Goal: Information Seeking & Learning: Learn about a topic

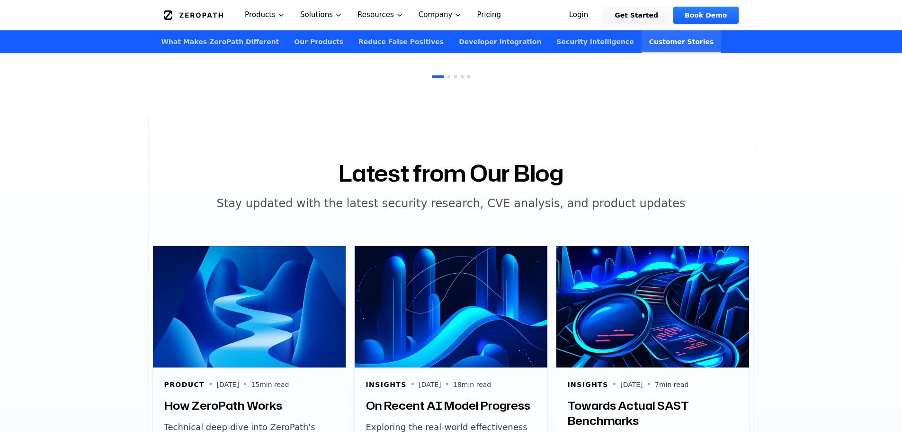
scroll to position [2700, 0]
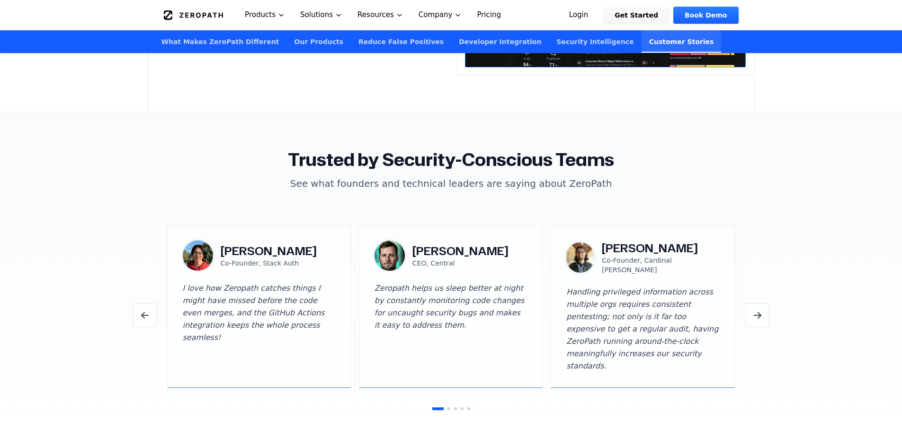
click at [756, 309] on button "Next testimonials" at bounding box center [758, 315] width 24 height 24
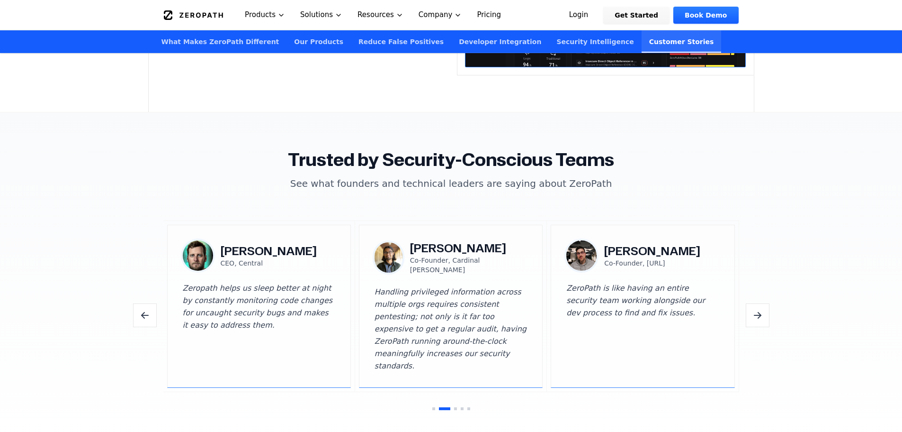
click at [756, 309] on button "Next testimonials" at bounding box center [758, 315] width 24 height 24
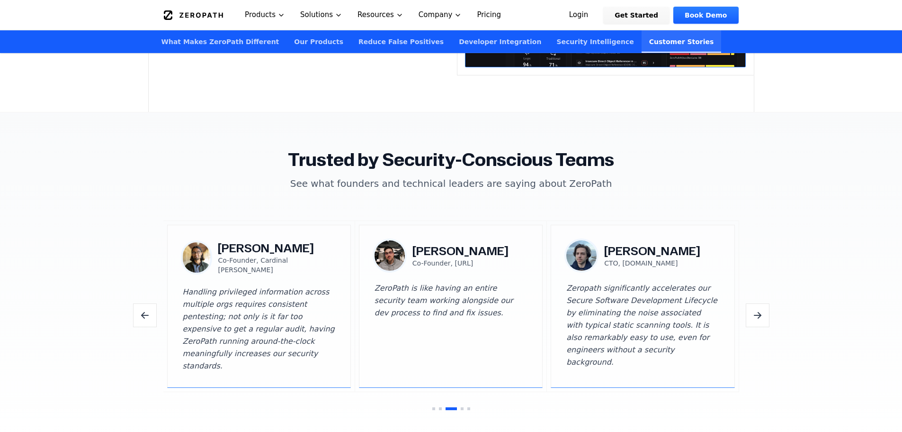
click at [756, 309] on button "Next testimonials" at bounding box center [758, 315] width 24 height 24
click at [756, 309] on section "Trusted by Security-Conscious Teams See what founders and technical leaders are…" at bounding box center [451, 278] width 902 height 332
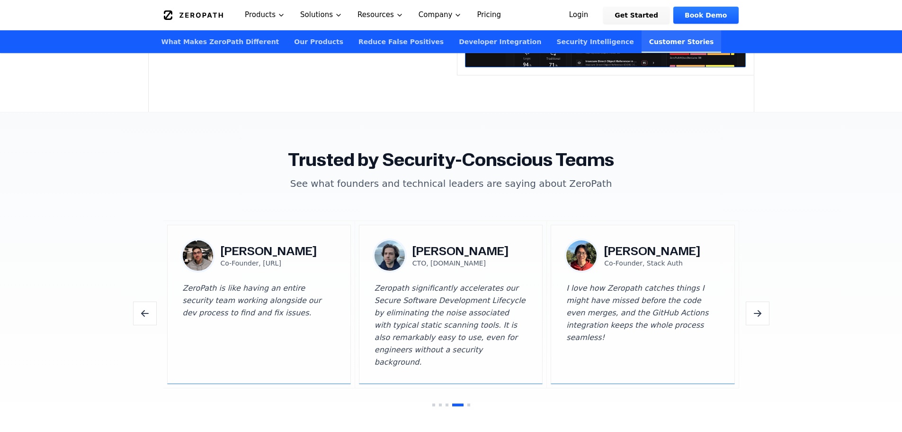
click at [756, 309] on section "Trusted by Security-Conscious Teams See what founders and technical leaders are…" at bounding box center [451, 278] width 902 height 332
click at [759, 307] on icon "Next testimonials" at bounding box center [757, 312] width 11 height 11
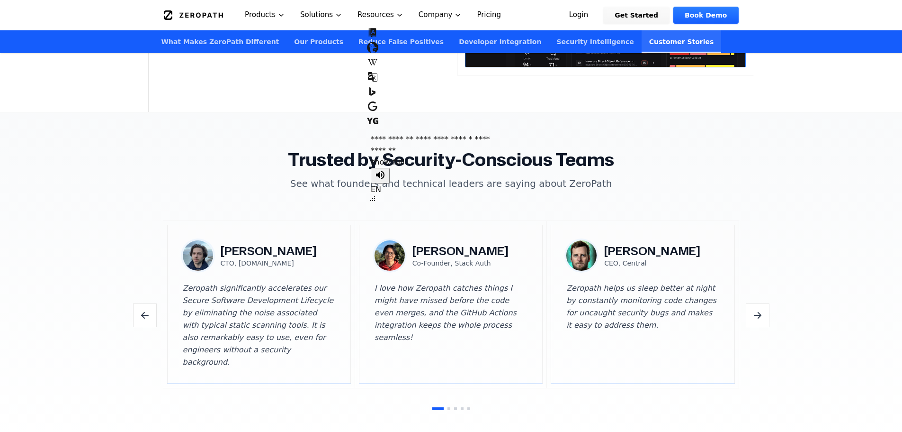
click at [759, 303] on button "Next testimonials" at bounding box center [758, 315] width 24 height 24
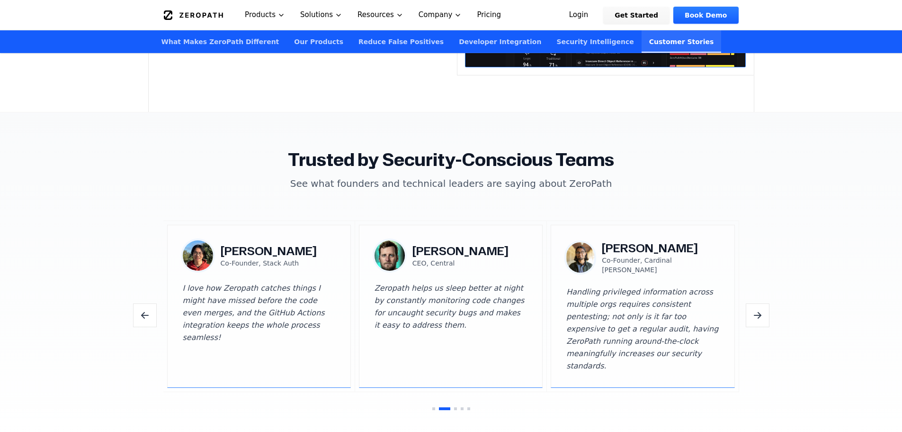
click at [830, 270] on section "Trusted by Security-Conscious Teams See what founders and technical leaders are…" at bounding box center [451, 279] width 902 height 335
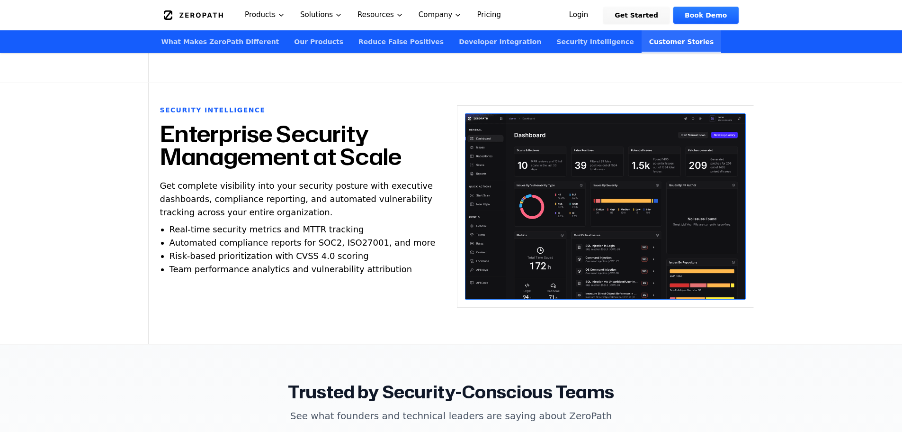
scroll to position [0, 0]
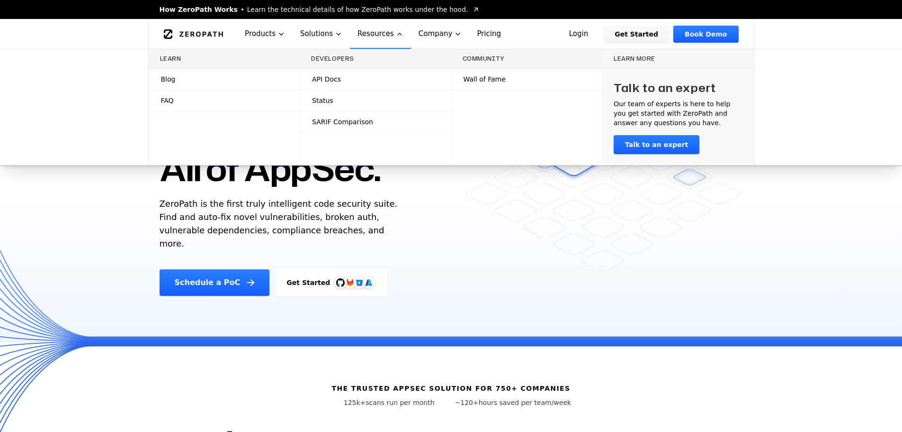
click at [172, 78] on span "Blog" at bounding box center [168, 78] width 15 height 9
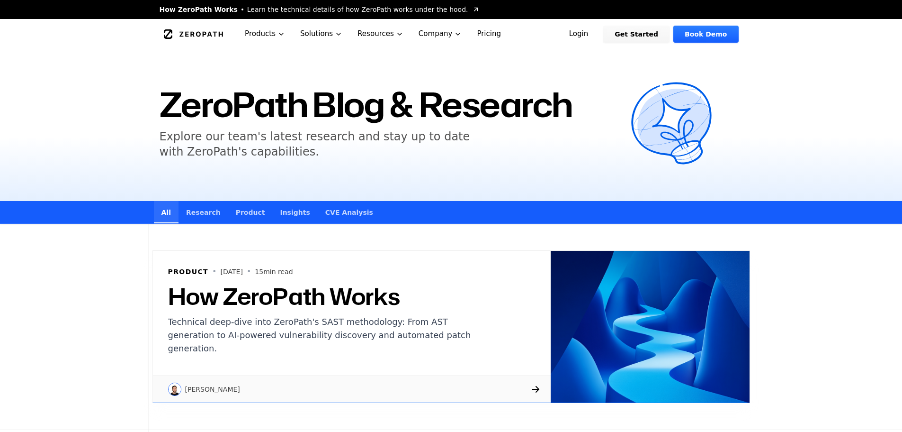
click at [192, 211] on link "Research" at bounding box center [204, 212] width 50 height 22
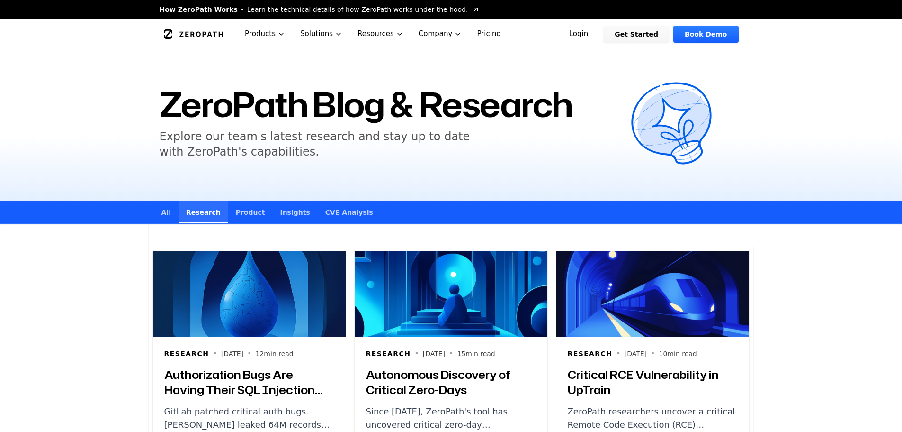
click at [163, 204] on link "All" at bounding box center [166, 212] width 25 height 22
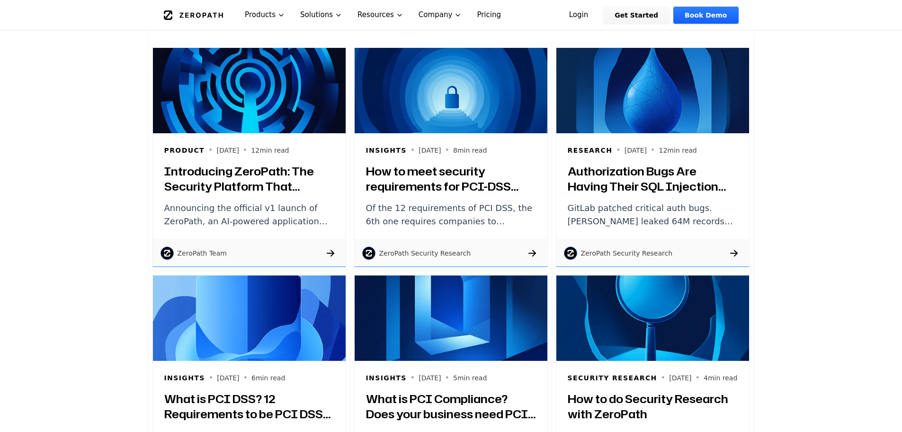
scroll to position [332, 0]
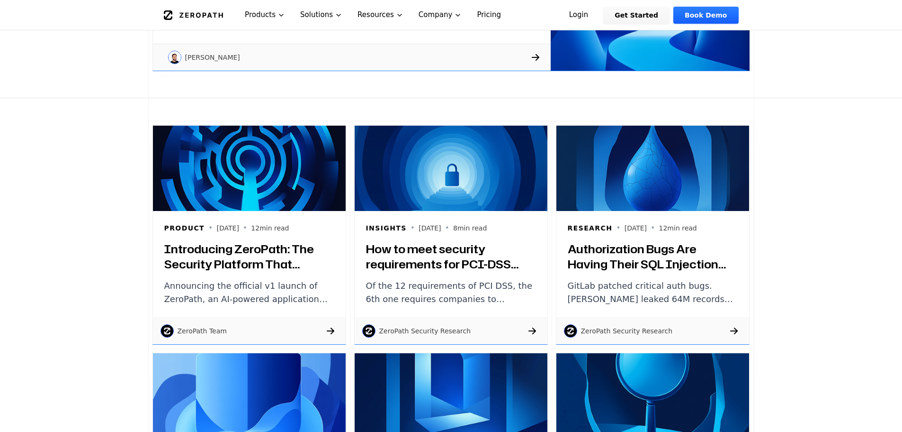
drag, startPoint x: 242, startPoint y: 152, endPoint x: 101, endPoint y: 206, distance: 150.7
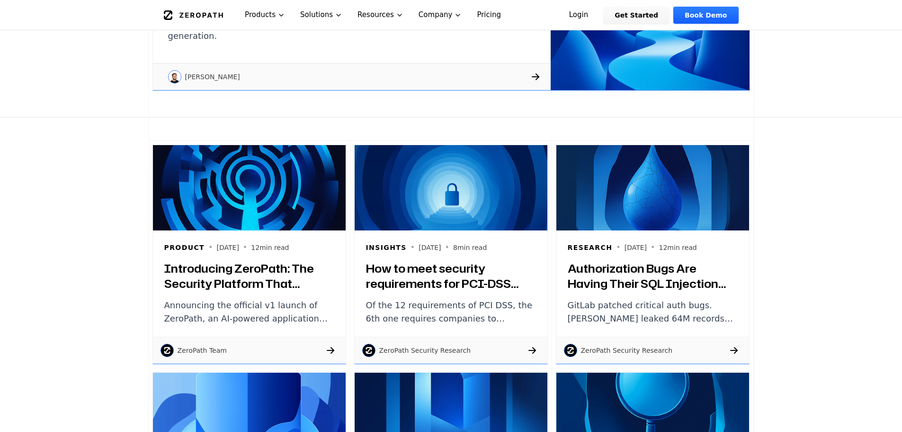
scroll to position [426, 0]
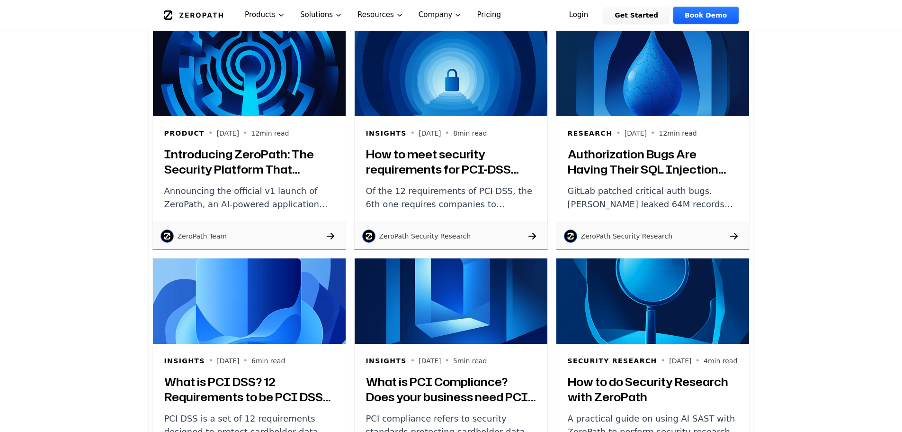
click at [283, 167] on h3 "Introducing ZeroPath: The Security Platform That Actually Understands Your Code" at bounding box center [249, 161] width 170 height 30
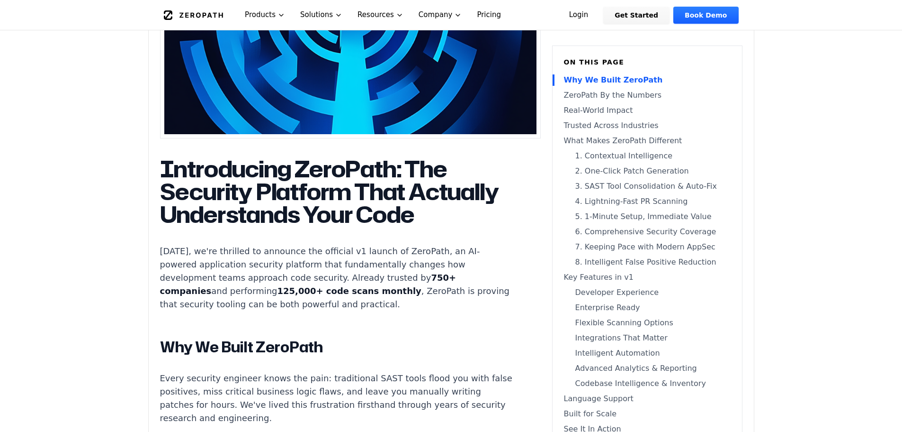
scroll to position [521, 0]
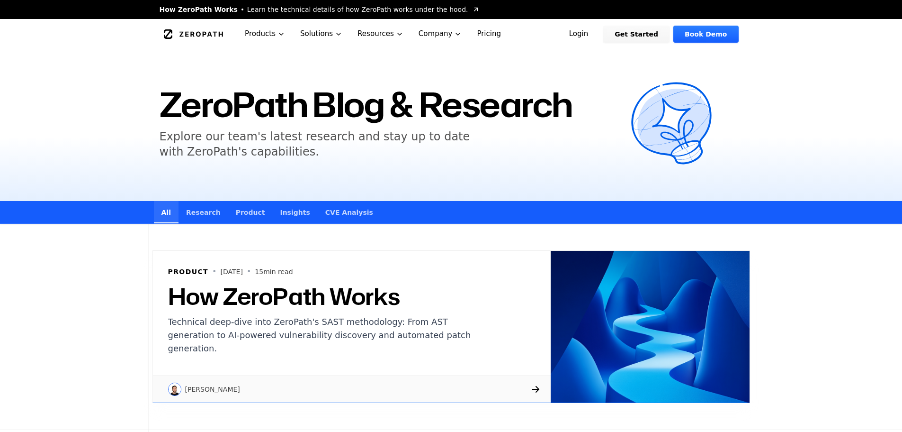
drag, startPoint x: 148, startPoint y: 115, endPoint x: 619, endPoint y: 126, distance: 470.5
click at [619, 126] on div "ZeroPath Blog & Research Explore our team's latest research and stay up to date…" at bounding box center [451, 125] width 606 height 152
drag, startPoint x: 282, startPoint y: 155, endPoint x: 141, endPoint y: 129, distance: 143.6
click at [141, 129] on div "ZeroPath Blog & Research Explore our team's latest research and stay up to date…" at bounding box center [451, 136] width 902 height 174
click at [197, 141] on h5 "Explore our team's latest research and stay up to date with ZeroPath's capabili…" at bounding box center [319, 144] width 318 height 30
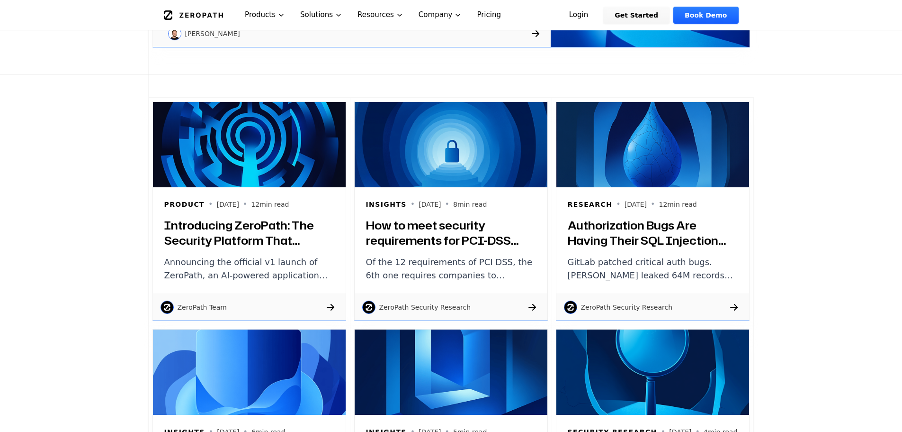
scroll to position [332, 0]
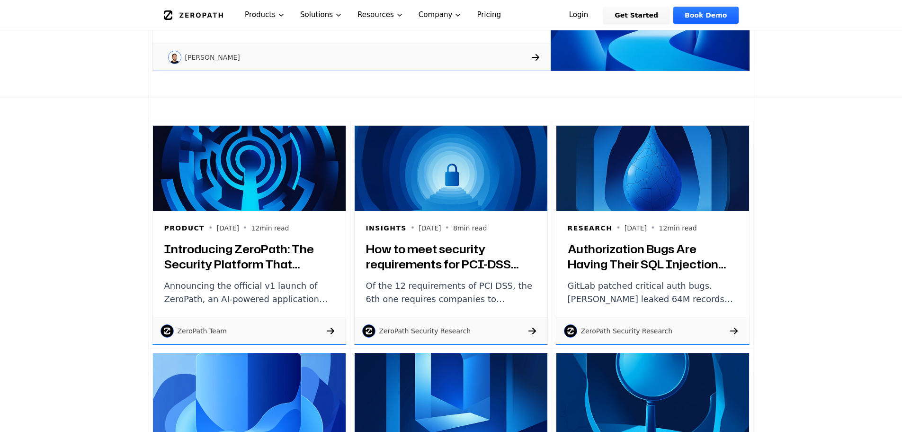
click at [231, 174] on img at bounding box center [249, 168] width 193 height 85
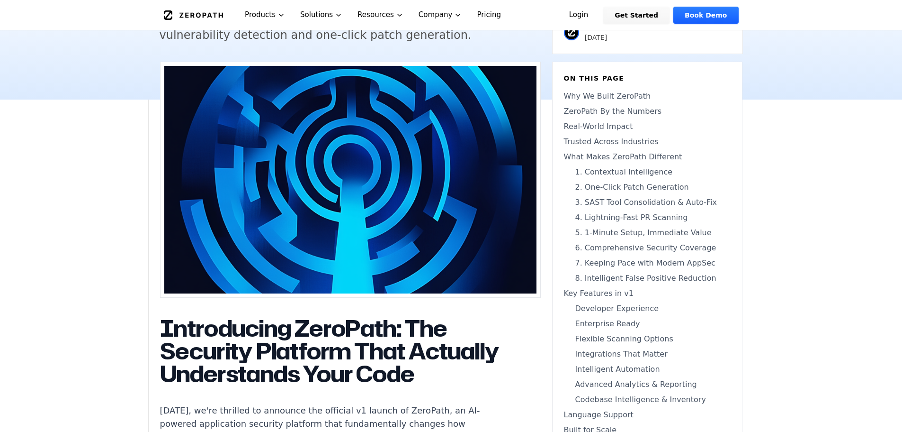
drag, startPoint x: 240, startPoint y: 180, endPoint x: 247, endPoint y: 176, distance: 8.3
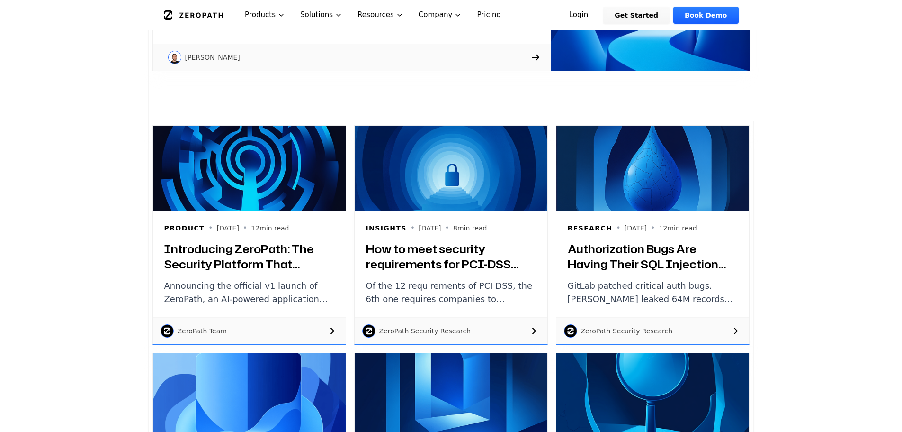
scroll to position [95, 0]
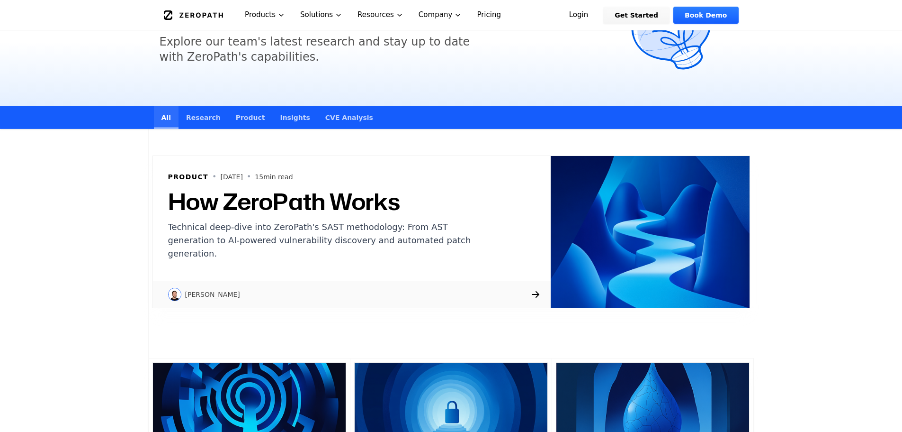
click at [685, 250] on img at bounding box center [650, 232] width 199 height 152
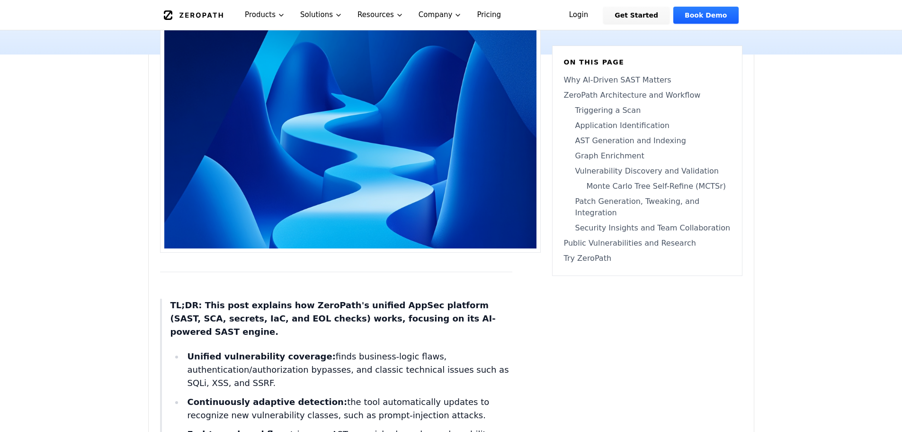
scroll to position [189, 0]
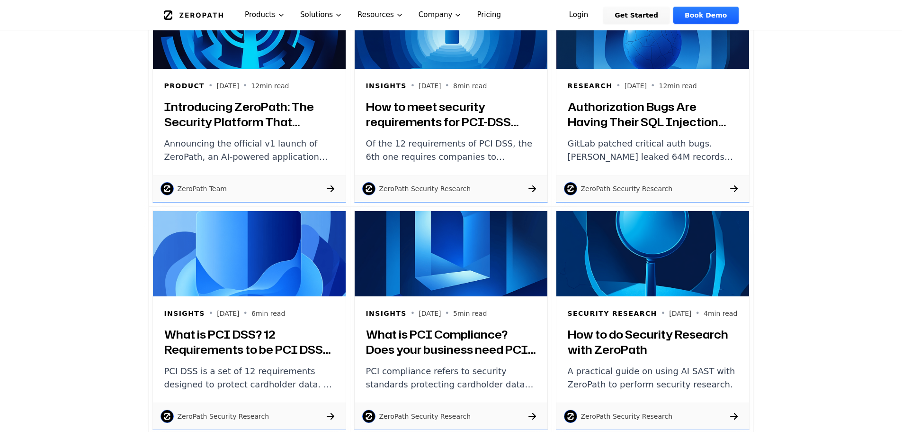
scroll to position [284, 0]
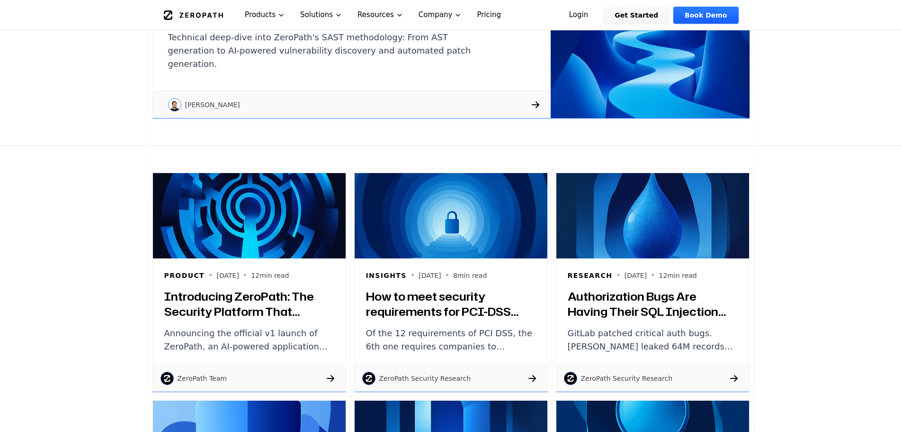
click at [251, 230] on img at bounding box center [249, 215] width 193 height 85
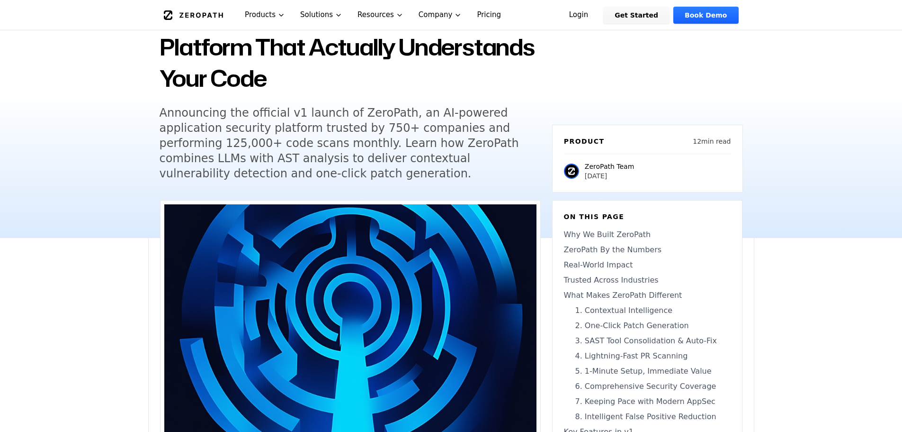
scroll to position [189, 0]
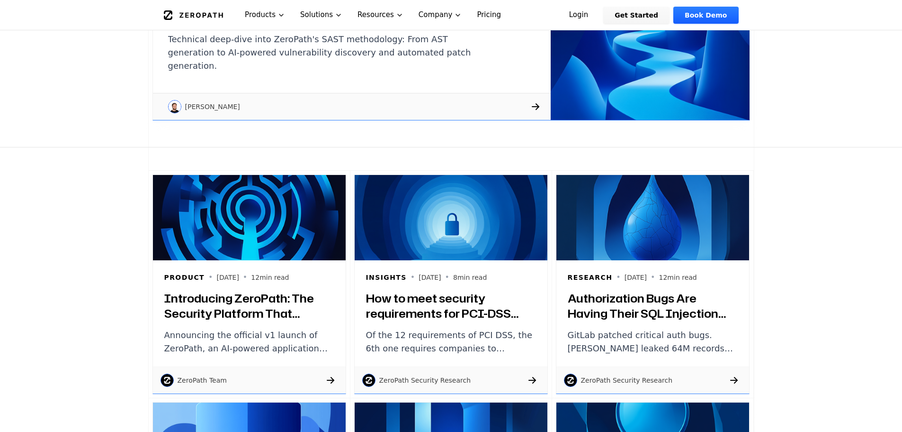
scroll to position [284, 0]
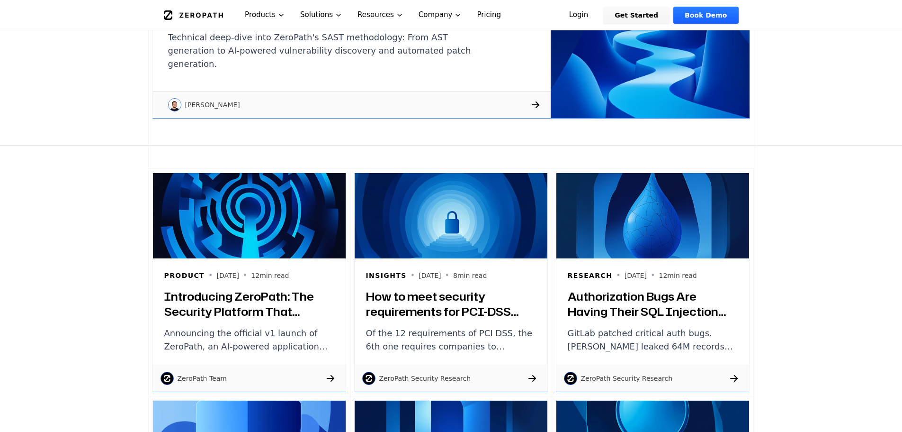
click at [478, 207] on img at bounding box center [451, 215] width 193 height 85
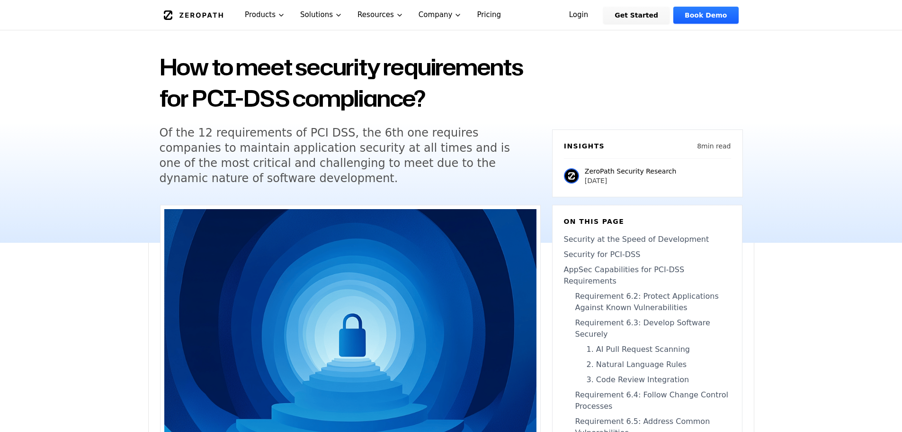
scroll to position [189, 0]
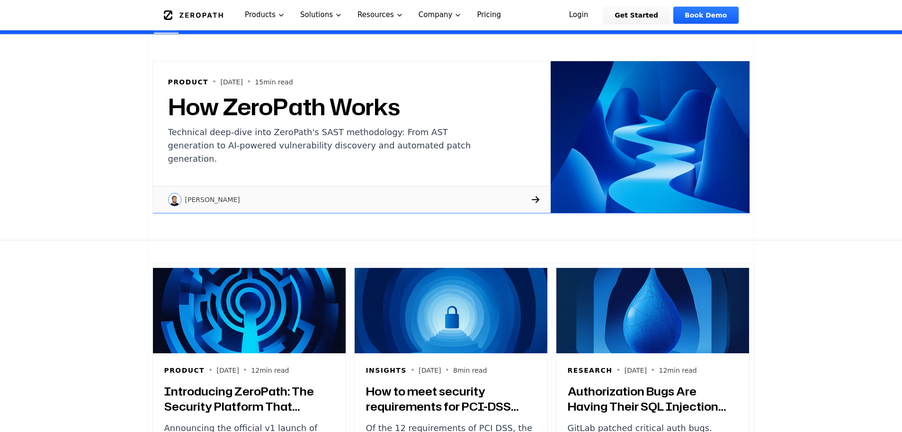
scroll to position [284, 0]
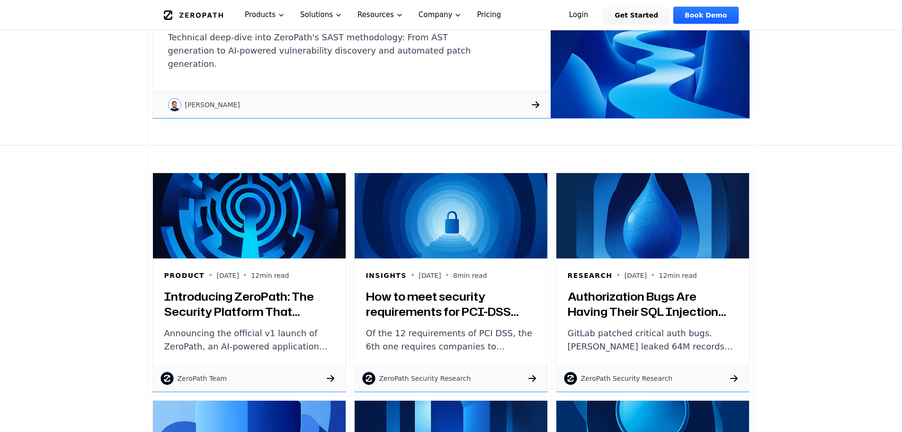
click at [639, 208] on img at bounding box center [653, 215] width 193 height 85
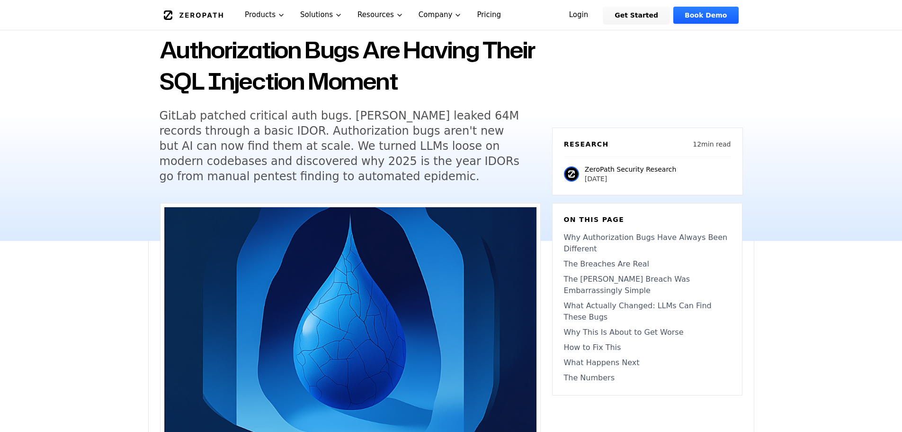
scroll to position [189, 0]
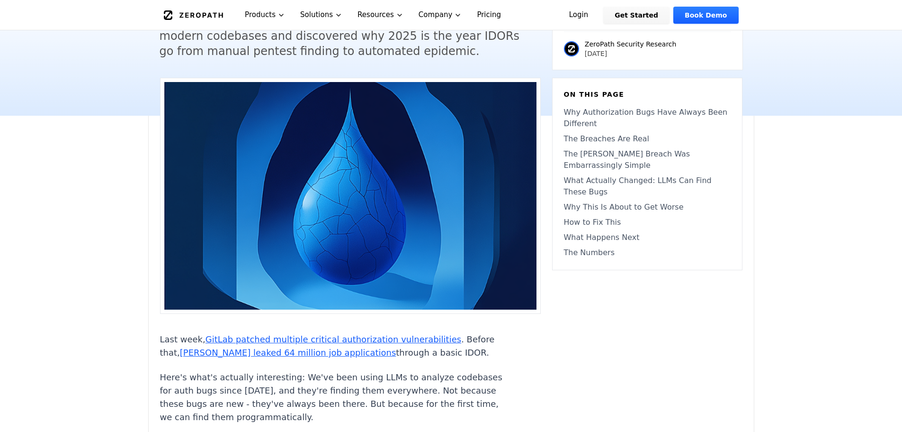
drag, startPoint x: 325, startPoint y: 199, endPoint x: 314, endPoint y: 182, distance: 20.0
click at [314, 182] on img at bounding box center [350, 195] width 372 height 227
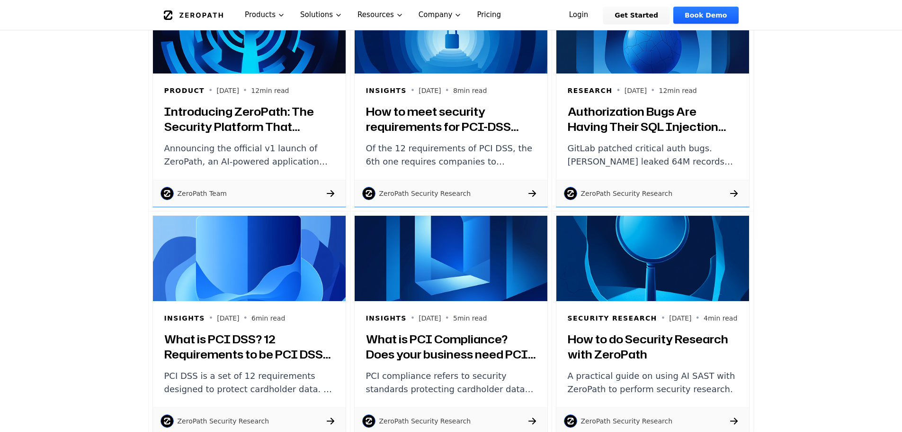
scroll to position [474, 0]
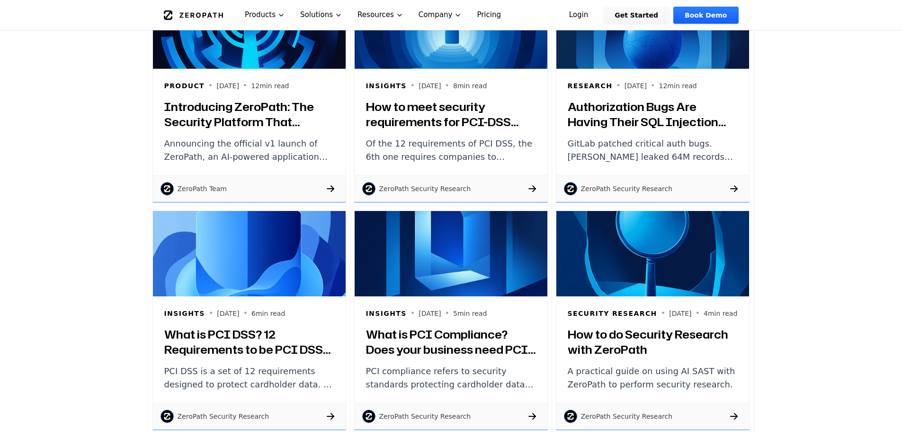
click at [269, 229] on img at bounding box center [249, 253] width 193 height 85
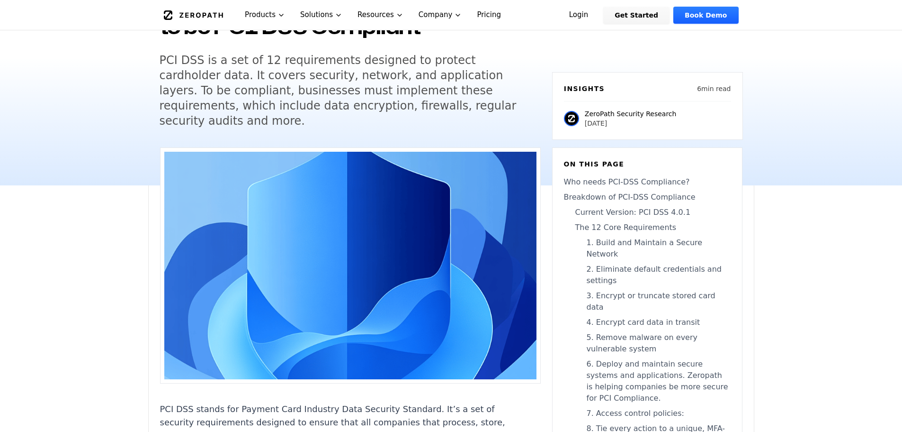
scroll to position [189, 0]
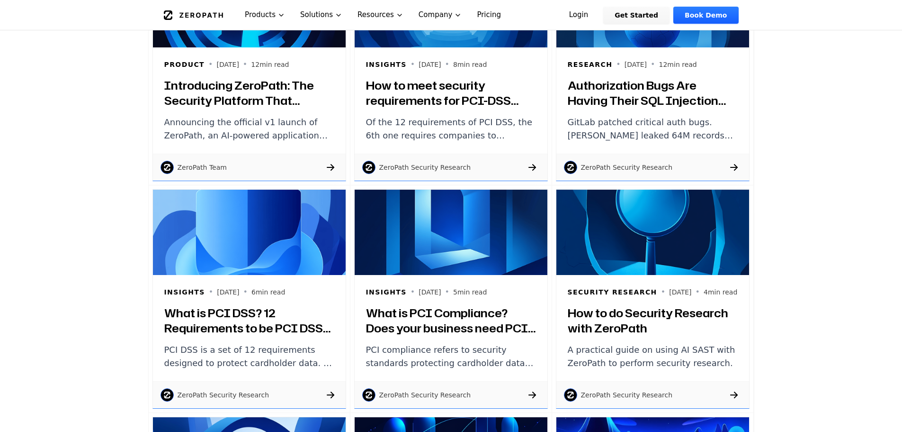
scroll to position [474, 0]
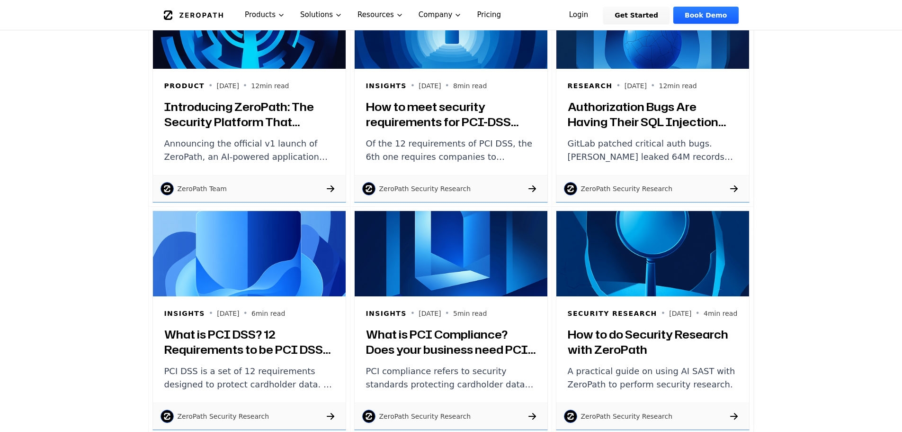
click at [464, 235] on img at bounding box center [451, 253] width 193 height 85
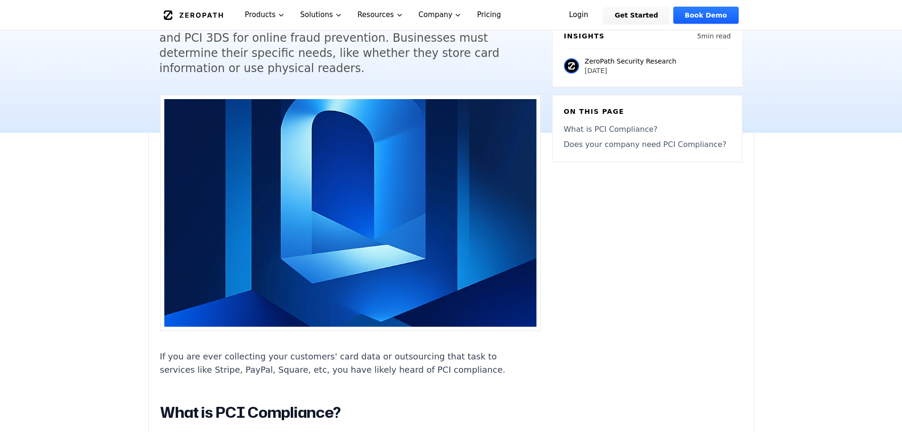
scroll to position [189, 0]
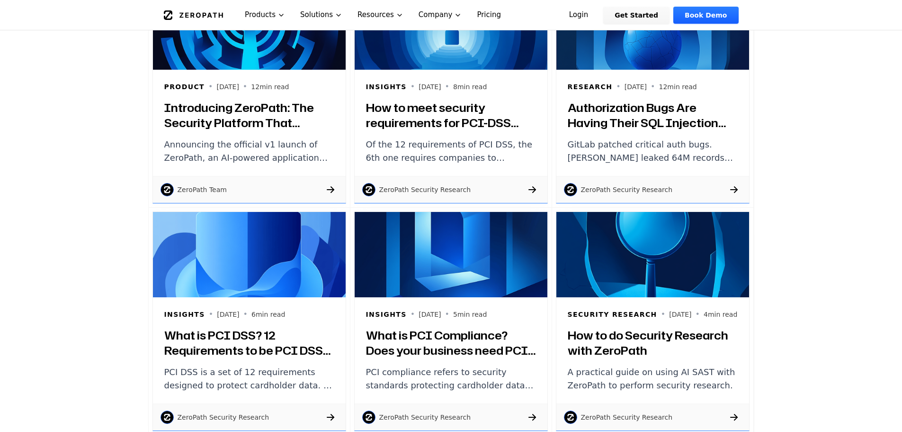
scroll to position [474, 0]
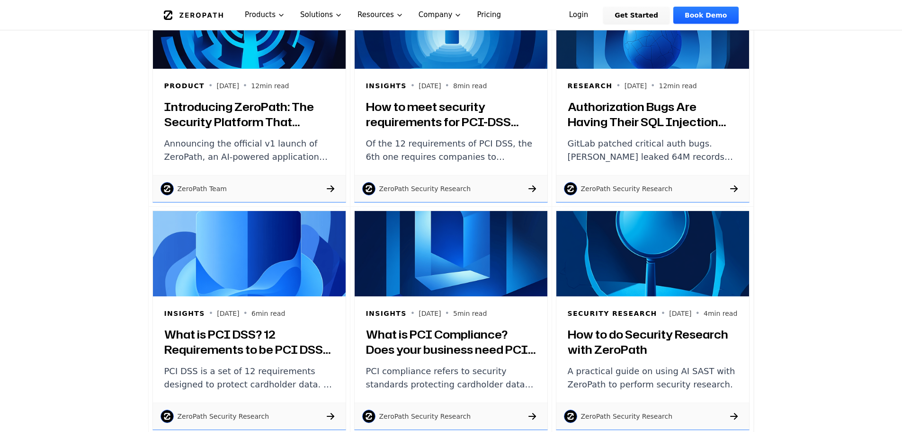
click at [628, 257] on img at bounding box center [653, 253] width 193 height 85
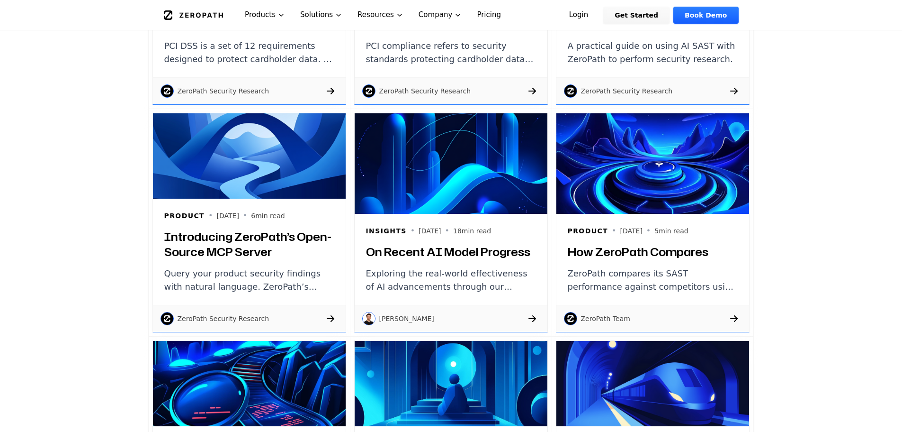
scroll to position [805, 0]
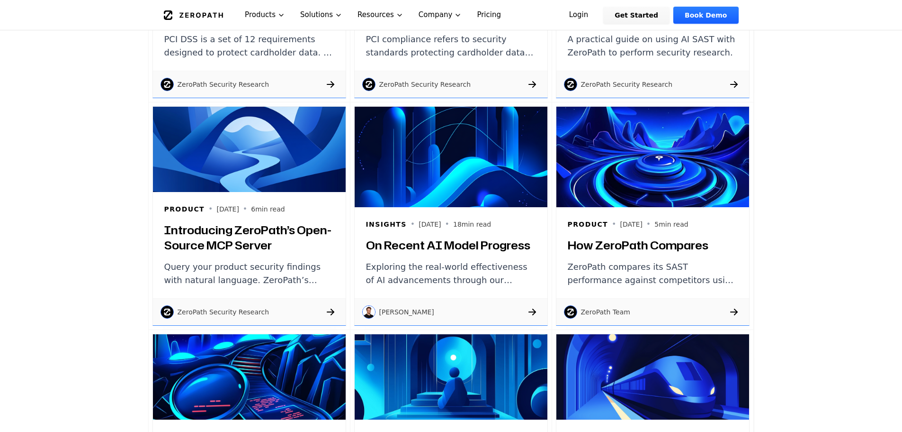
click at [212, 140] on img at bounding box center [249, 149] width 193 height 85
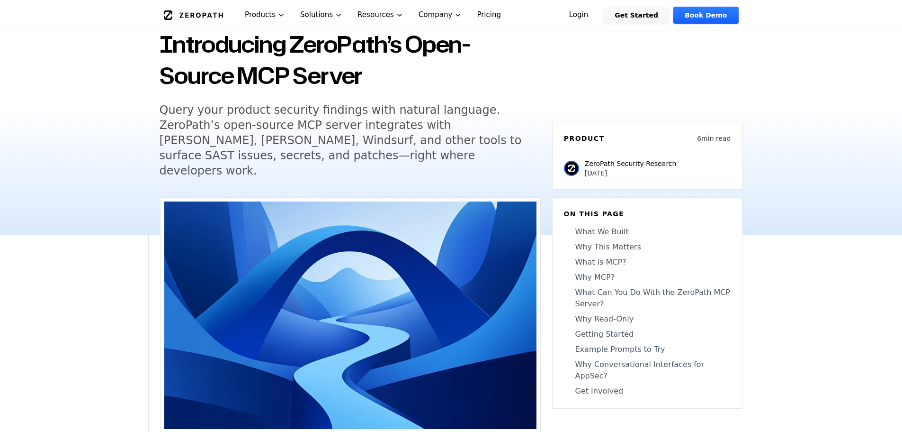
scroll to position [142, 0]
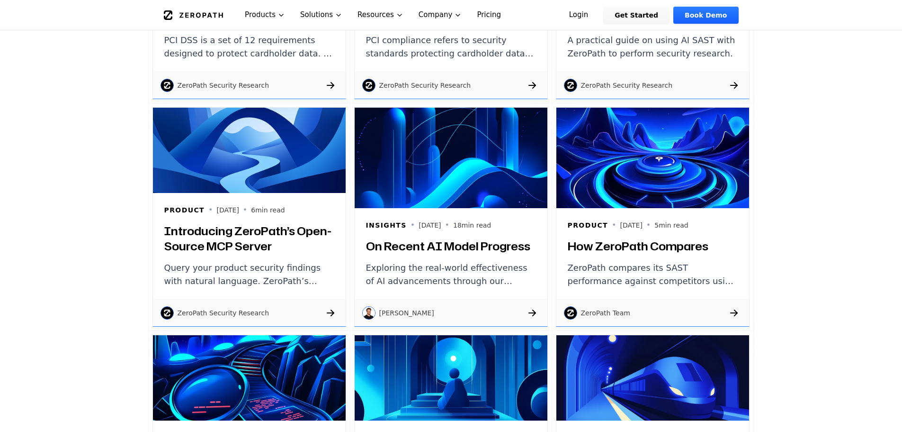
scroll to position [805, 0]
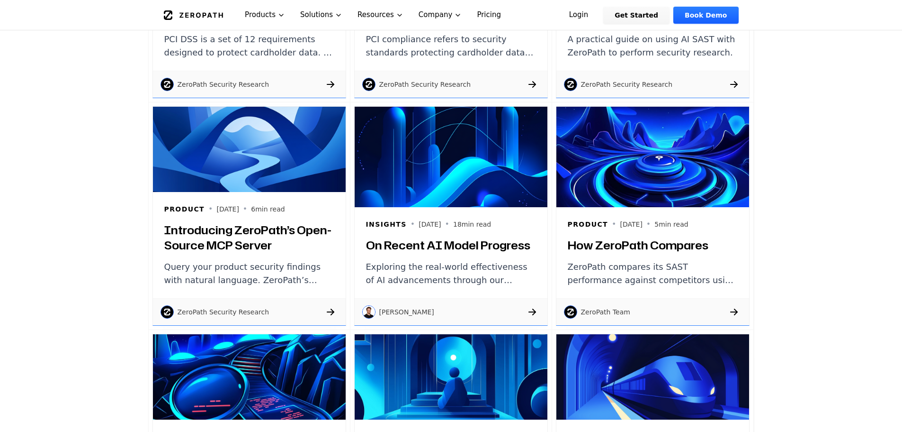
click at [411, 155] on img at bounding box center [451, 157] width 193 height 100
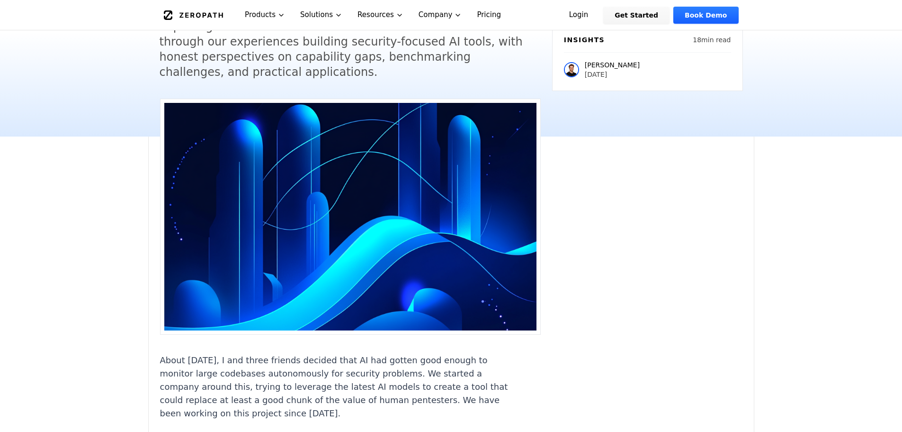
scroll to position [142, 0]
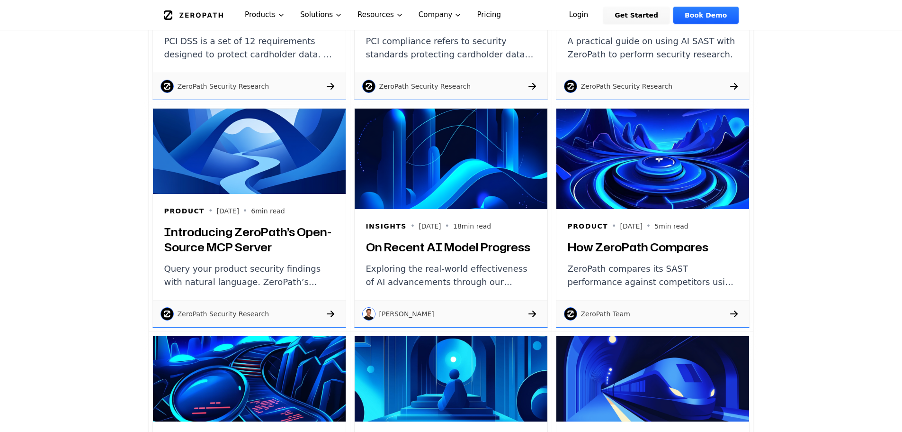
scroll to position [805, 0]
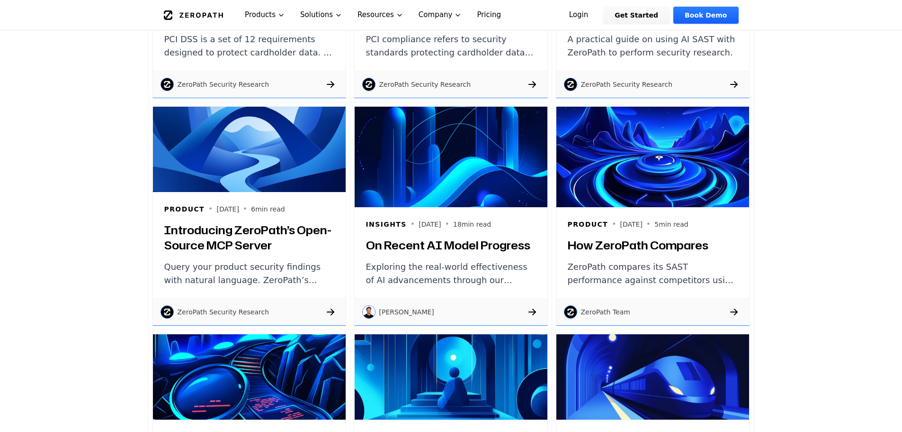
click at [605, 171] on img at bounding box center [653, 157] width 193 height 100
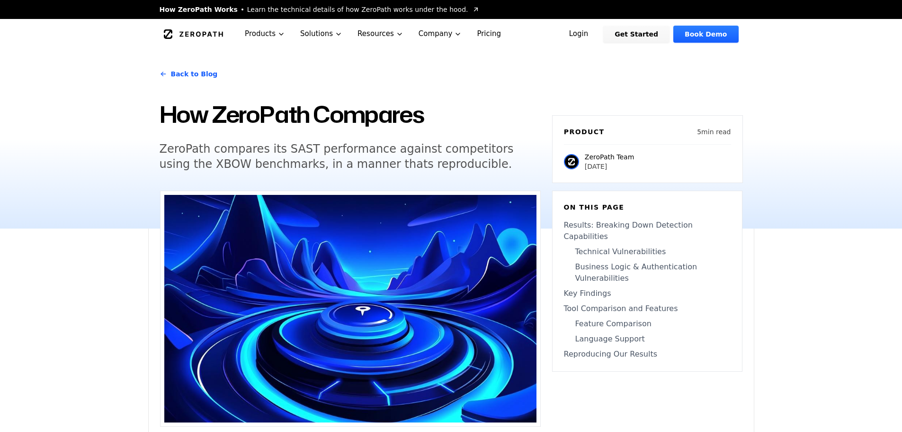
click at [399, 293] on img at bounding box center [350, 308] width 372 height 227
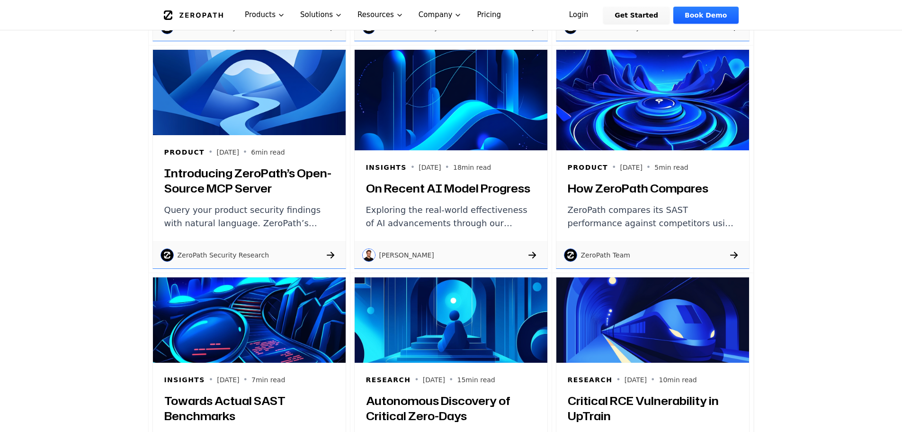
scroll to position [947, 0]
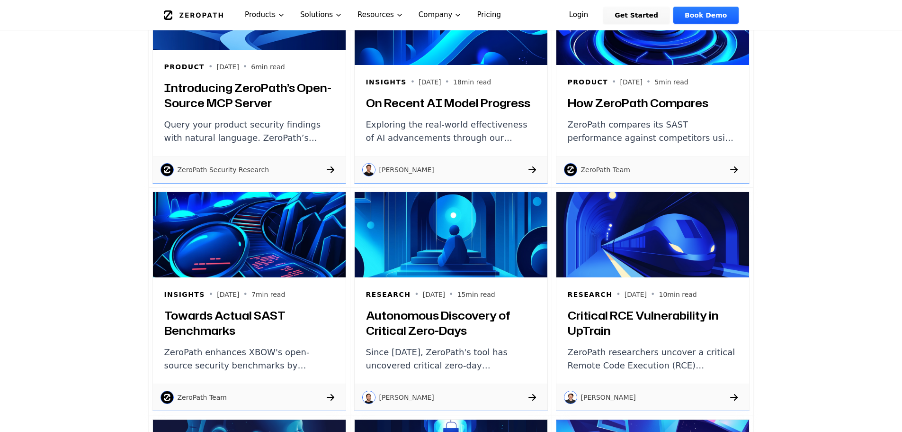
click at [272, 226] on img at bounding box center [249, 234] width 193 height 85
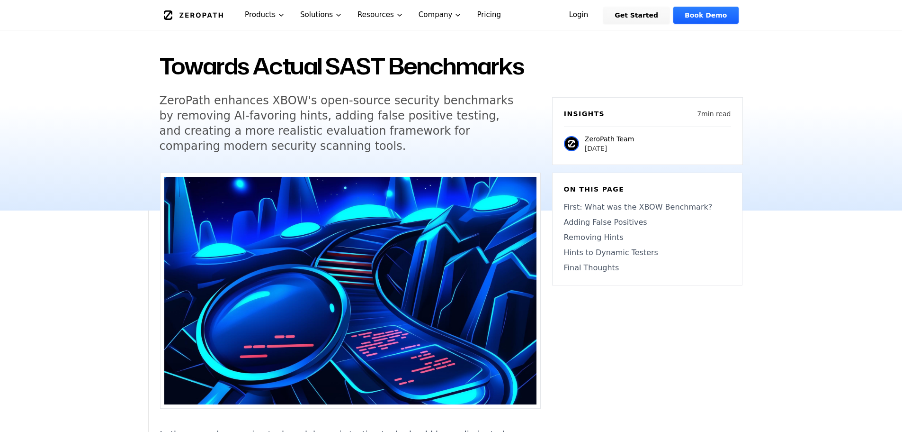
scroll to position [95, 0]
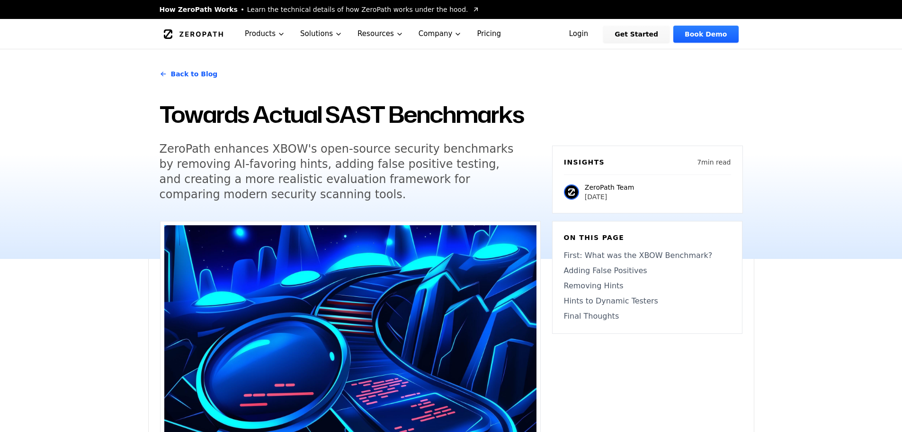
scroll to position [95, 0]
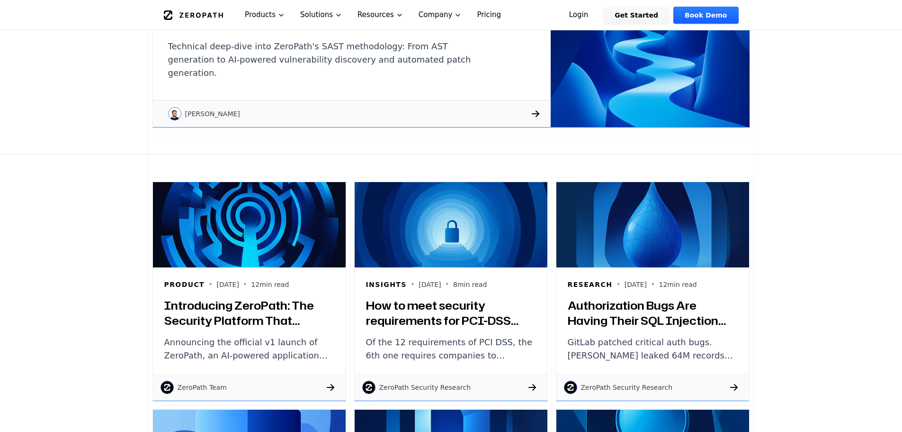
scroll to position [189, 0]
